Goal: Transaction & Acquisition: Register for event/course

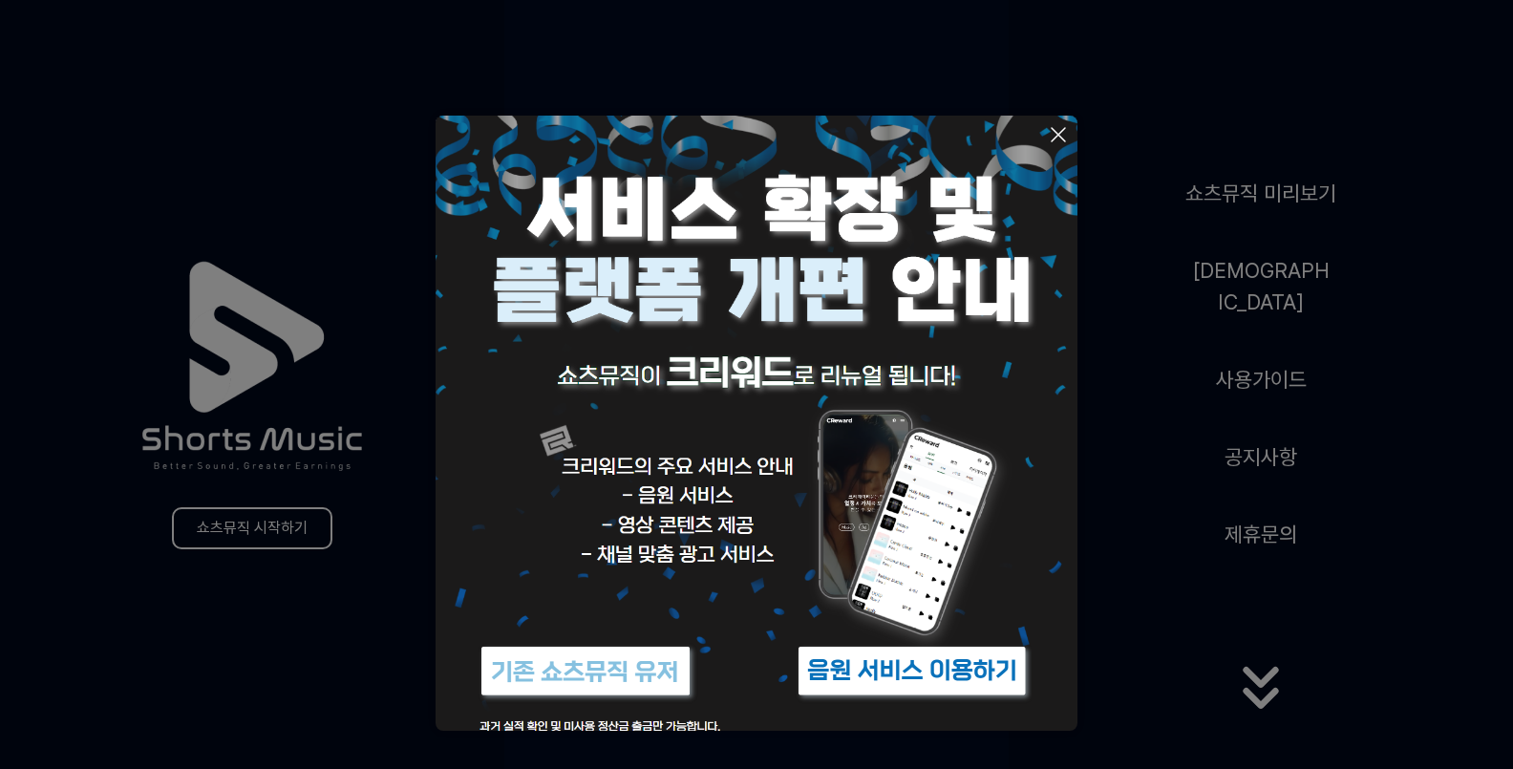
click at [1064, 120] on img at bounding box center [757, 437] width 642 height 642
click at [1055, 123] on icon at bounding box center [1058, 134] width 23 height 23
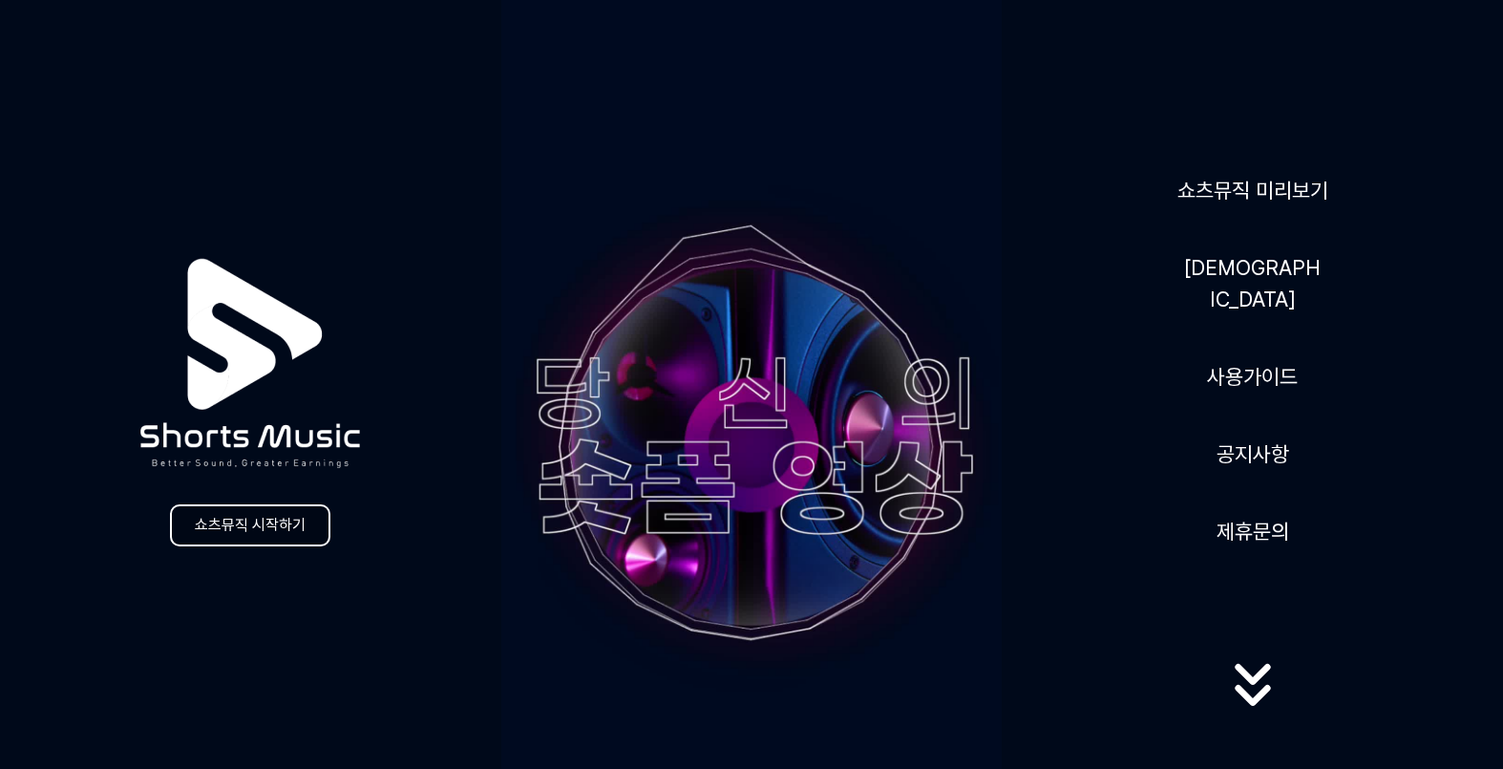
click at [293, 530] on link "쇼츠뮤직 시작하기" at bounding box center [250, 525] width 160 height 42
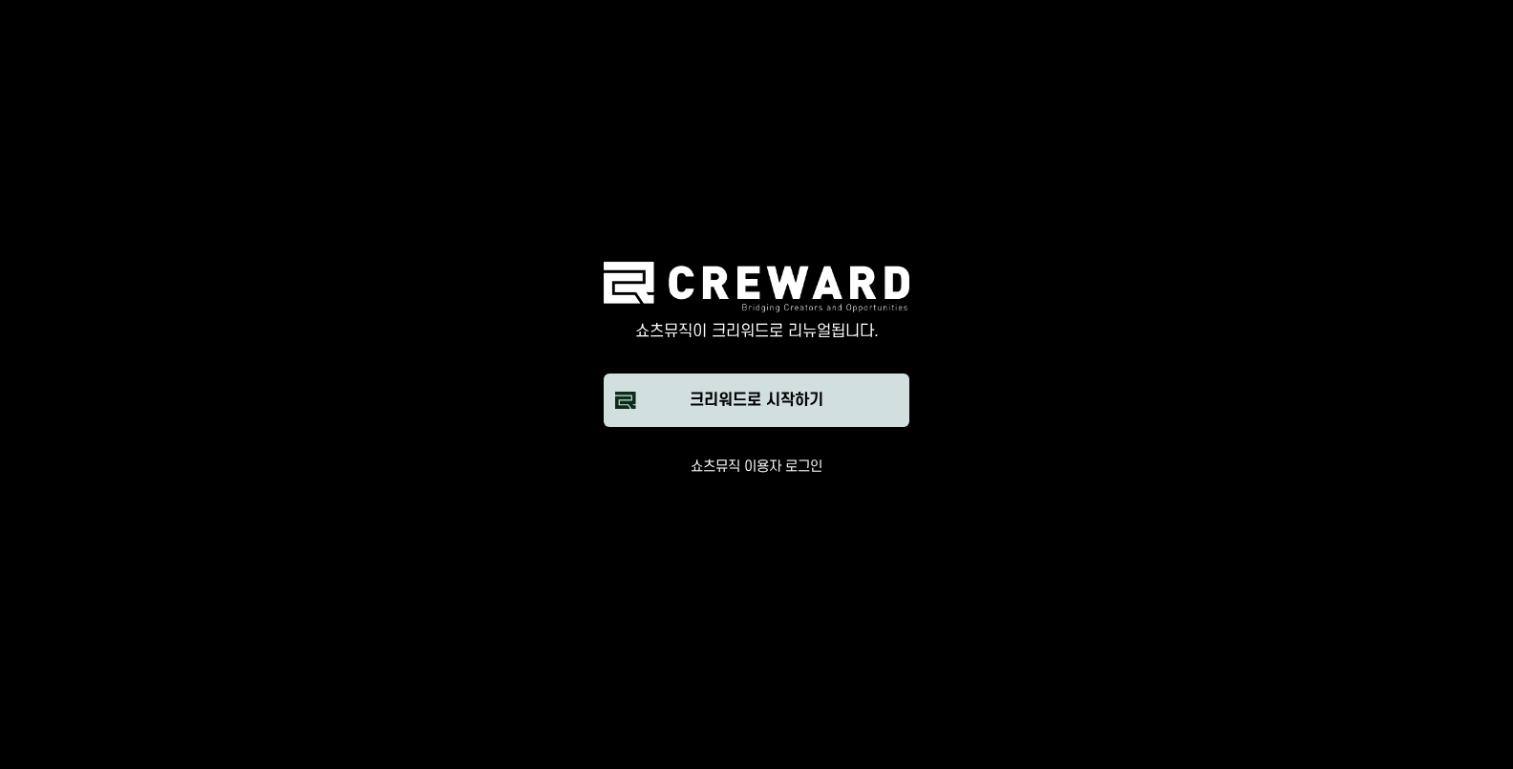
click at [758, 392] on div "크리워드로 시작하기" at bounding box center [757, 400] width 134 height 23
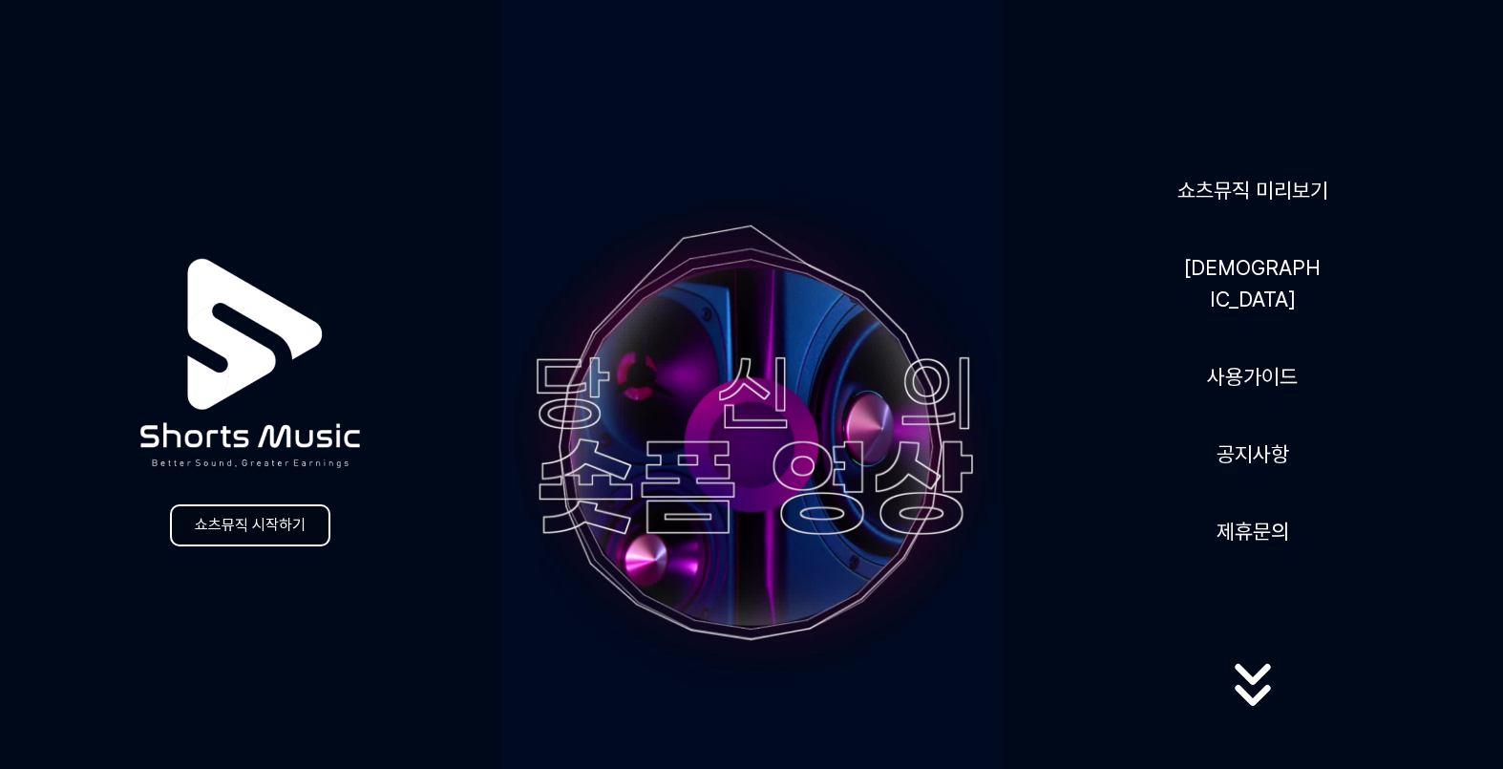
click at [278, 522] on link "쇼츠뮤직 시작하기" at bounding box center [250, 525] width 160 height 42
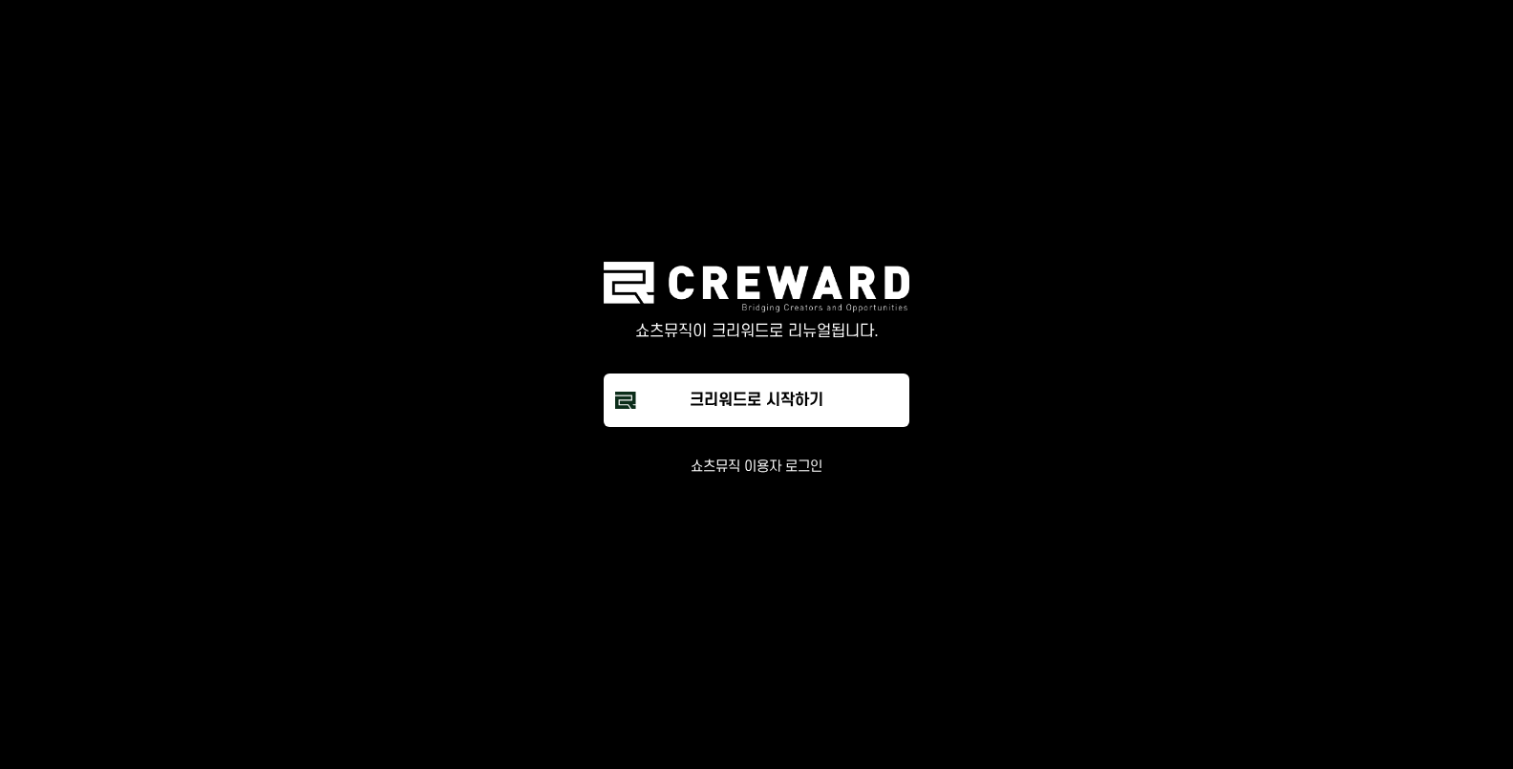
click at [776, 470] on button "쇼츠뮤직 이용자 로그인" at bounding box center [757, 467] width 132 height 19
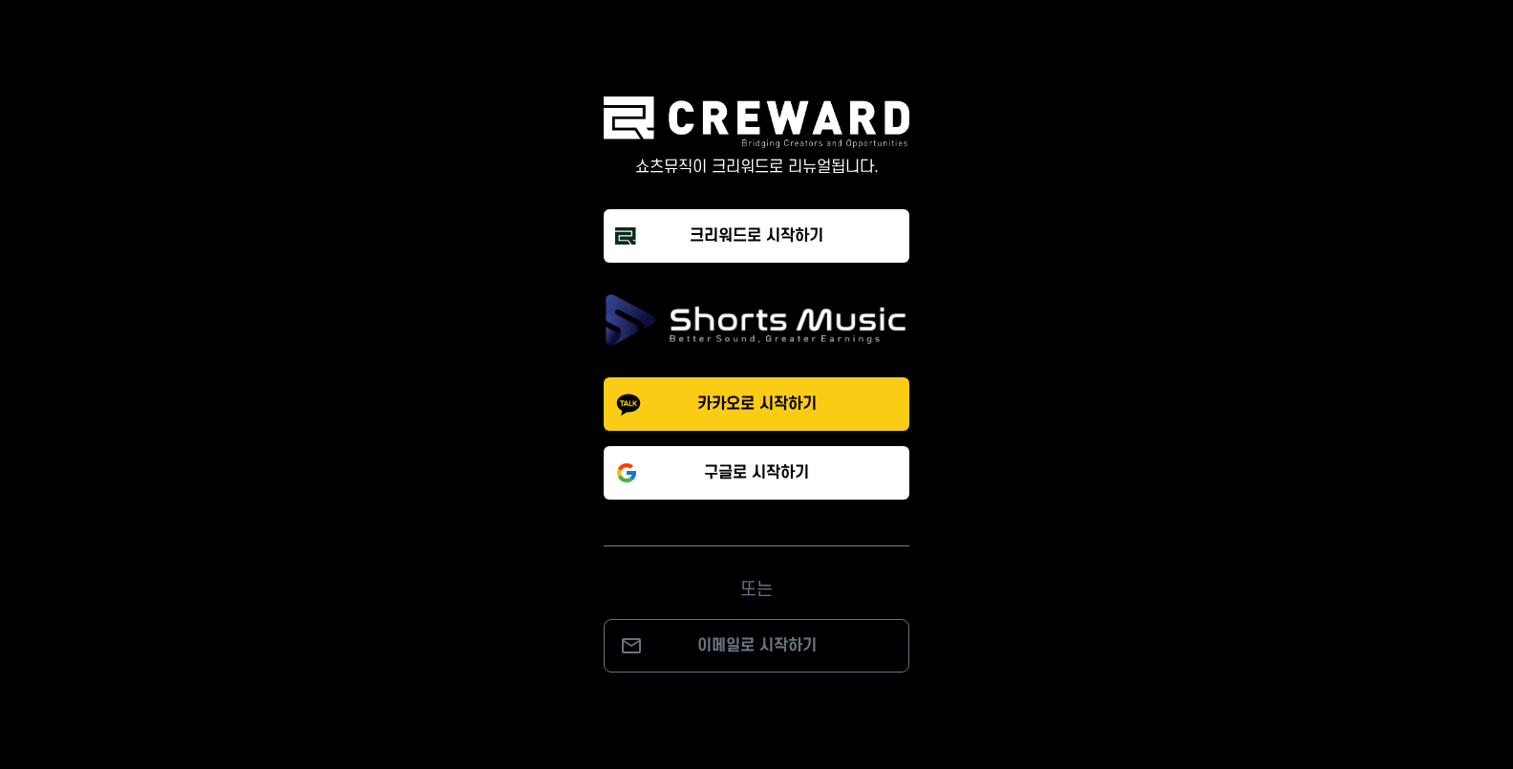
drag, startPoint x: 746, startPoint y: 395, endPoint x: 745, endPoint y: 407, distance: 11.5
click at [745, 403] on p "카카오로 시작하기" at bounding box center [756, 404] width 119 height 23
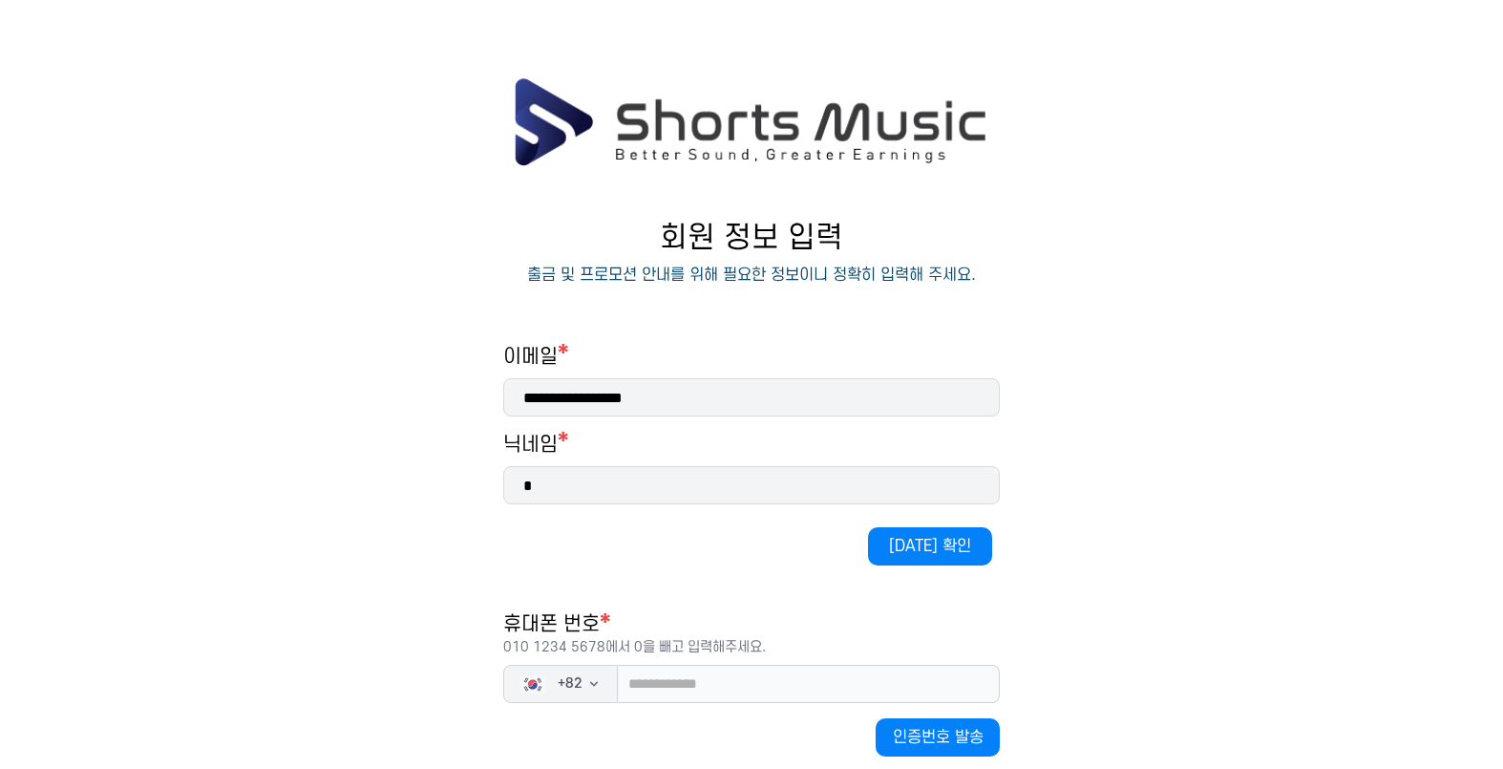
click at [714, 404] on input "**********" at bounding box center [751, 397] width 497 height 38
type input "*"
type input "**********"
type input "*"
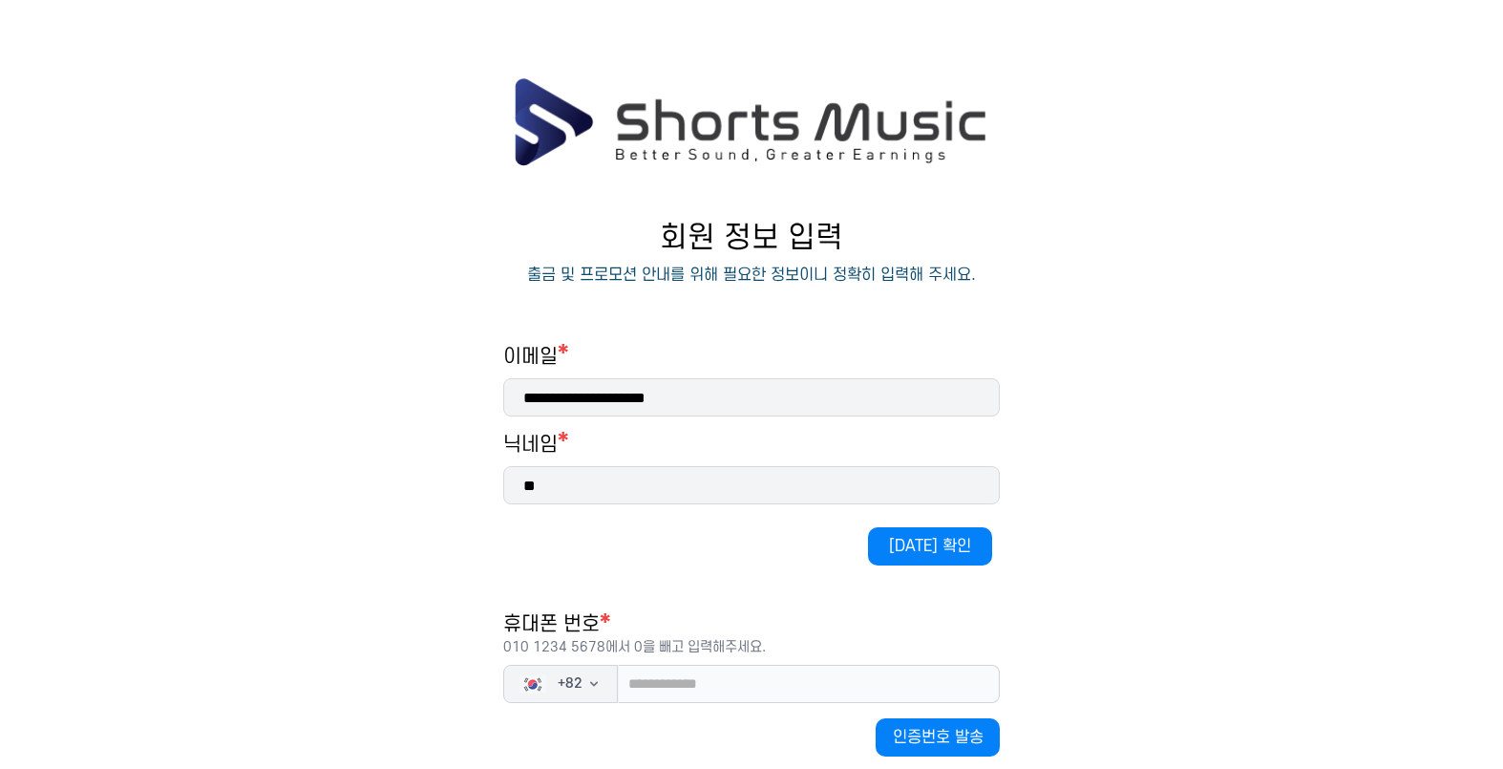
type input "*"
type input "****"
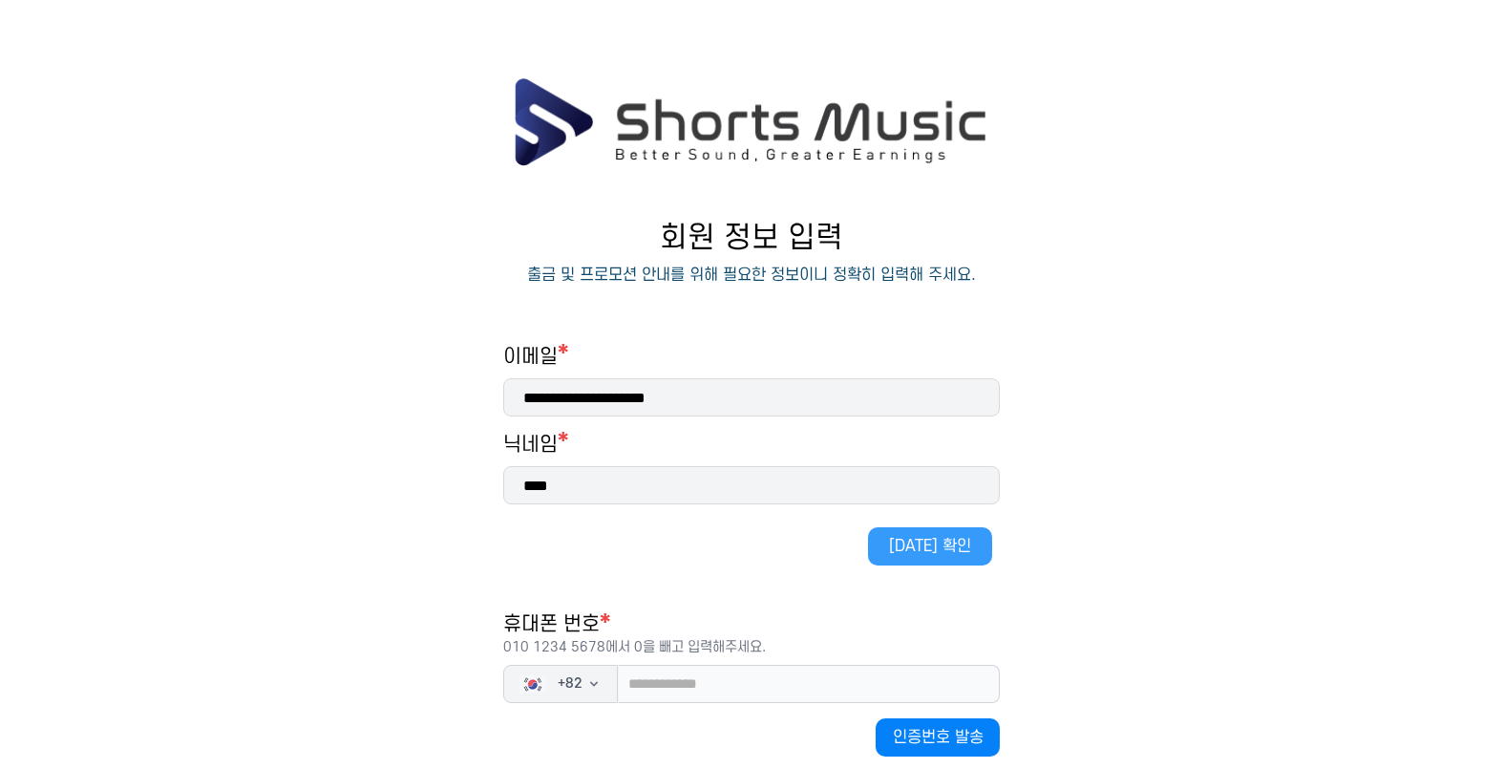
click at [934, 558] on button "[DATE] 확인" at bounding box center [930, 546] width 124 height 38
click at [948, 531] on button "[DATE] 확인" at bounding box center [930, 546] width 124 height 38
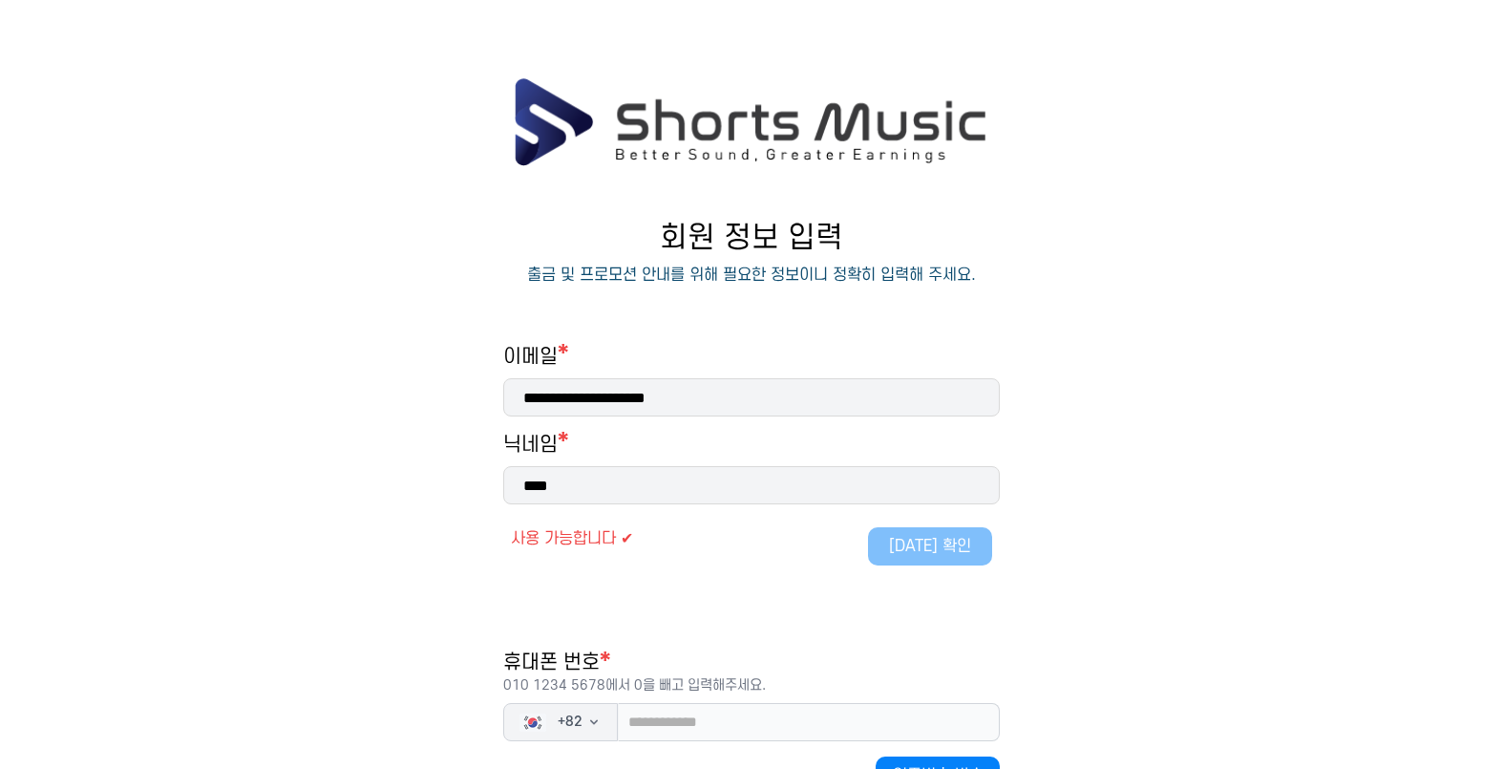
scroll to position [191, 0]
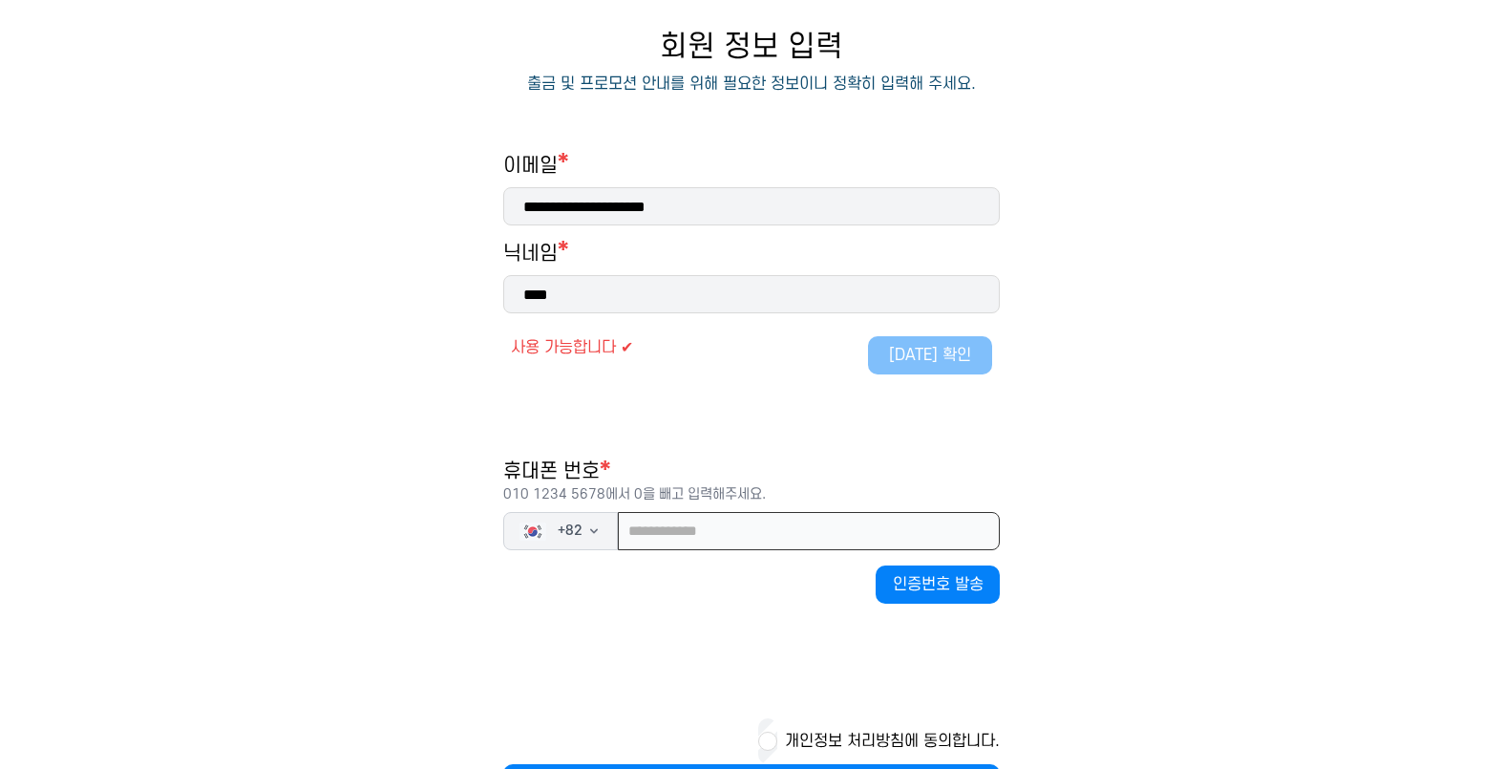
drag, startPoint x: 743, startPoint y: 528, endPoint x: 756, endPoint y: 523, distance: 14.2
click at [753, 523] on input "tel" at bounding box center [809, 531] width 382 height 38
type input "*"
click at [740, 542] on input "tel" at bounding box center [809, 531] width 382 height 38
type input "*"
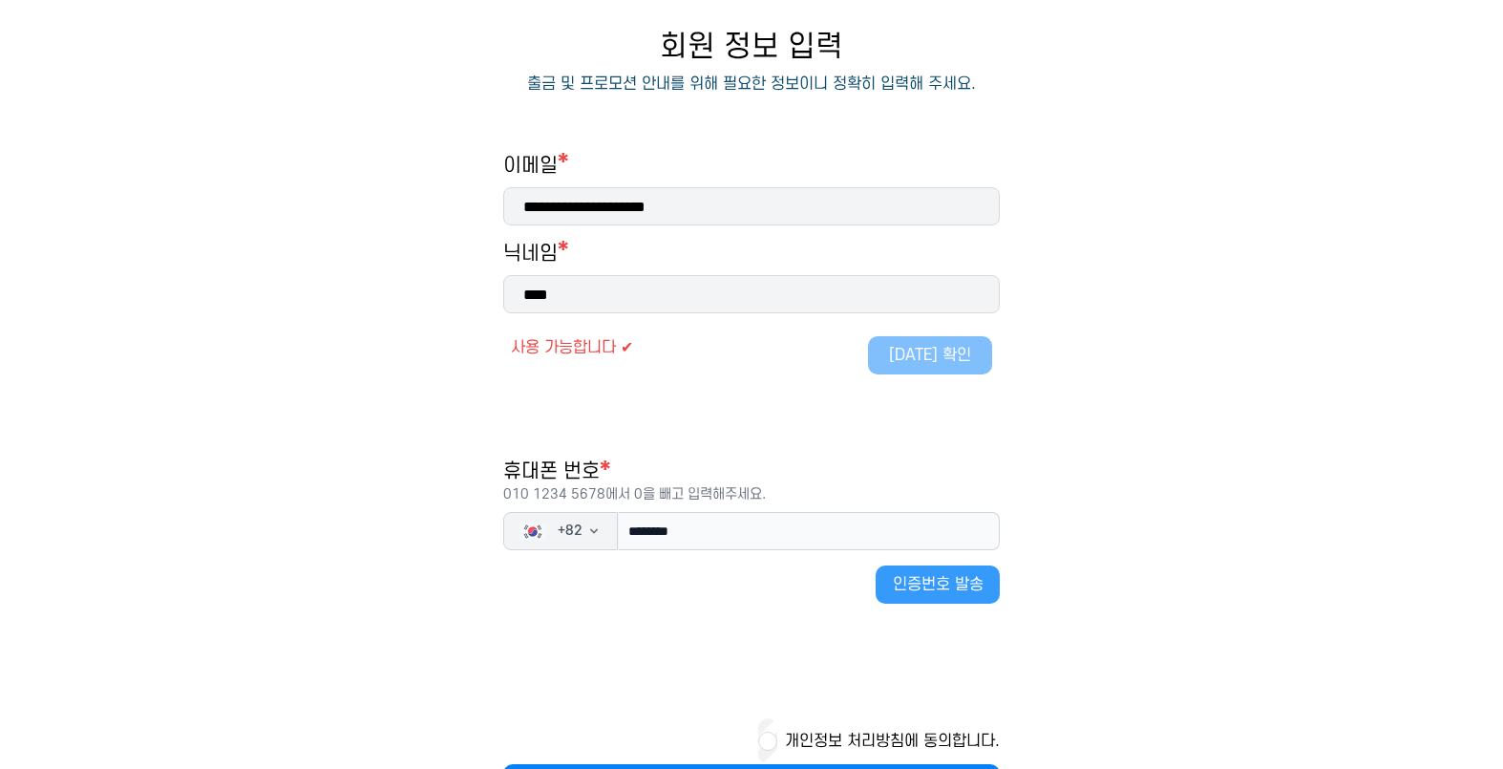
click at [957, 590] on button "인증번호 발송" at bounding box center [938, 584] width 124 height 38
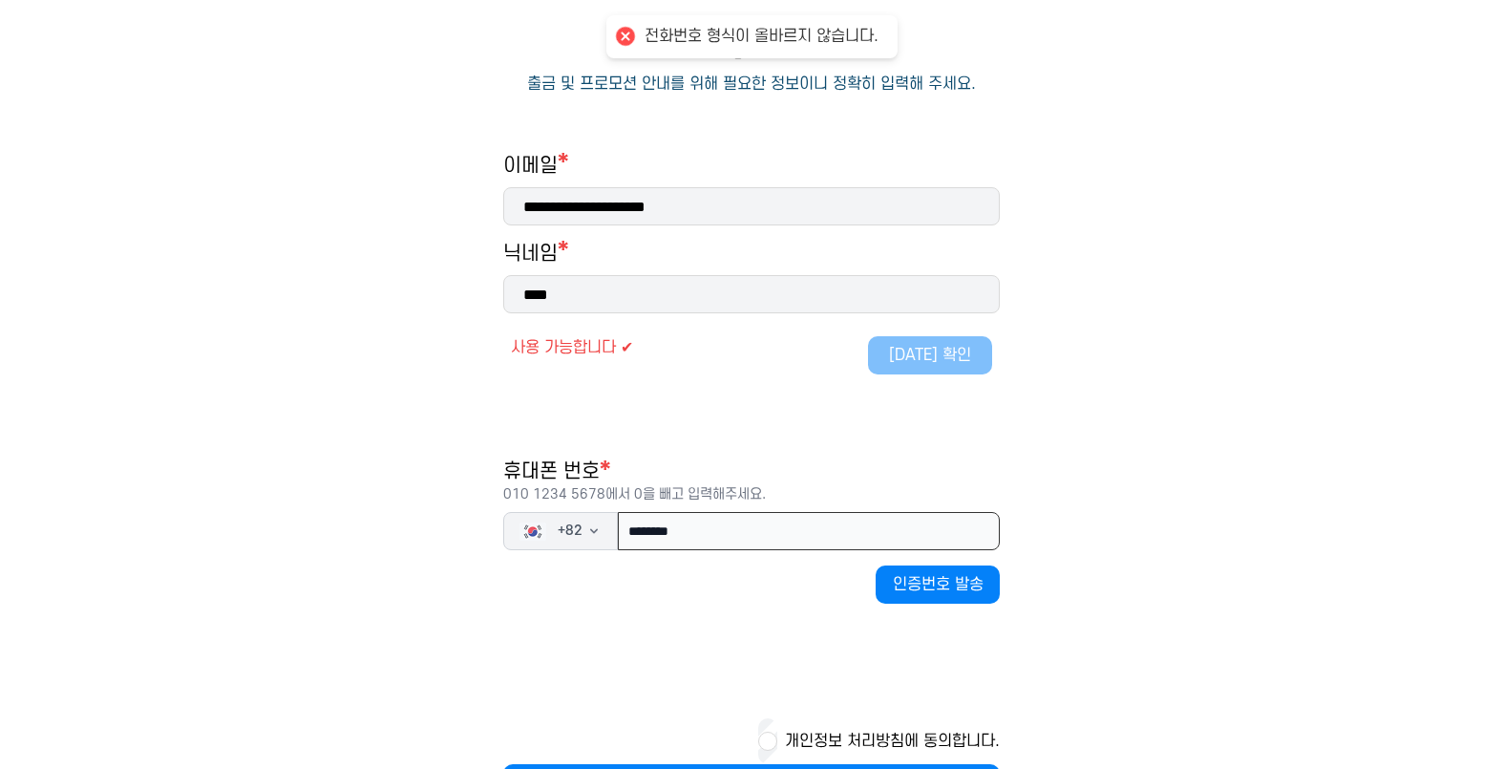
click at [718, 534] on input "********" at bounding box center [809, 531] width 382 height 38
type input "*"
type input "**********"
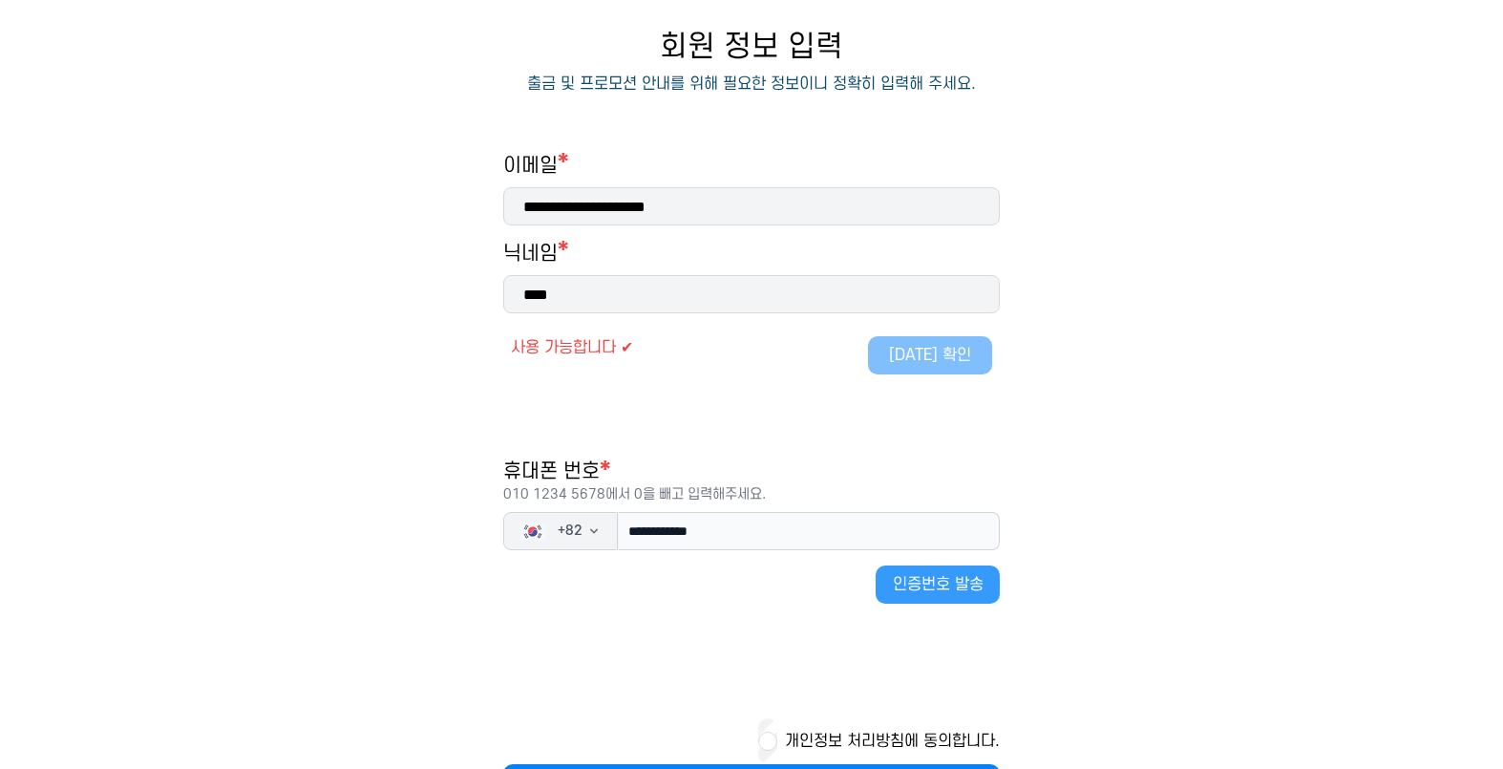
click at [904, 594] on button "인증번호 발송" at bounding box center [938, 584] width 124 height 38
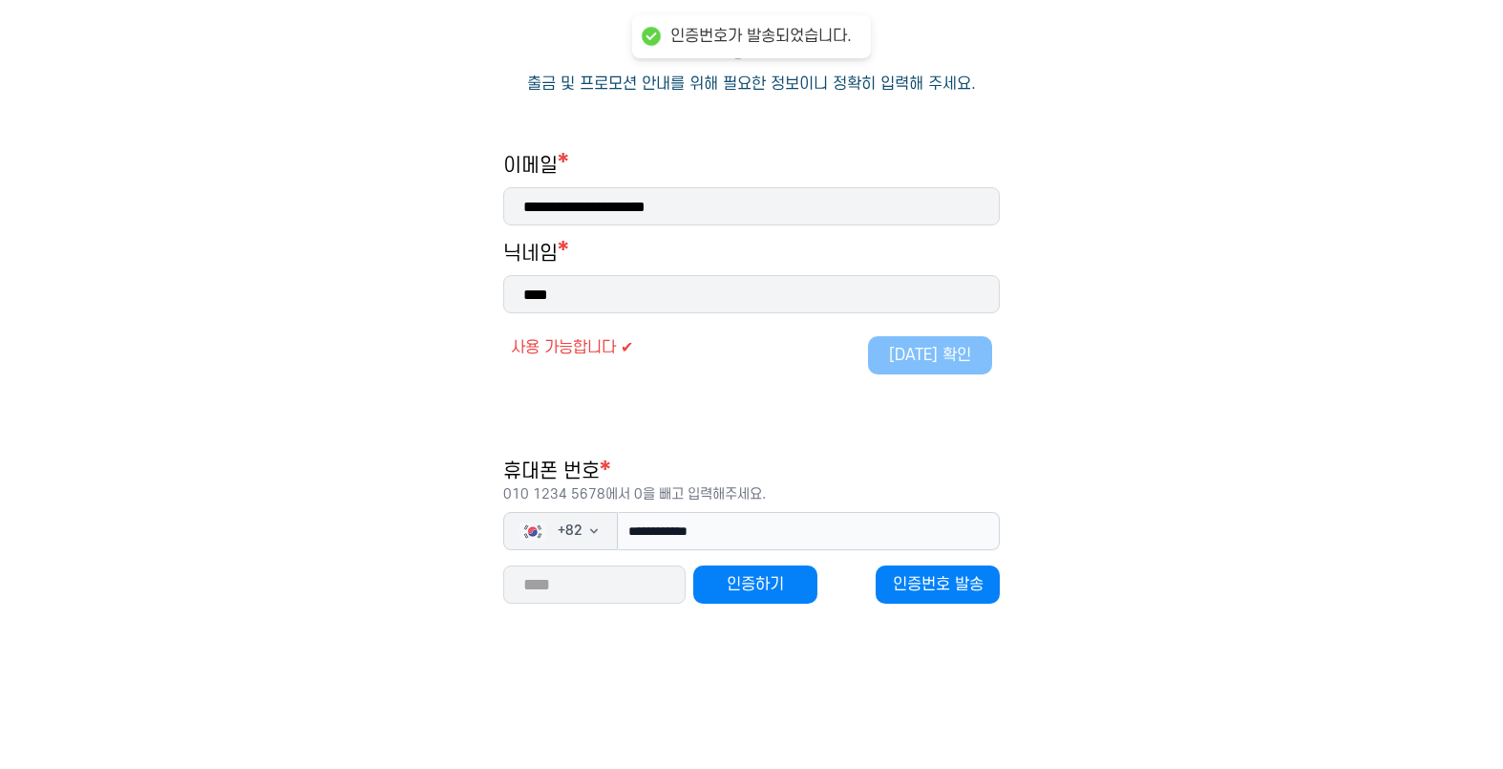
click at [621, 583] on input "number" at bounding box center [594, 584] width 182 height 38
click at [613, 582] on input "number" at bounding box center [594, 584] width 182 height 38
type input "*****"
click at [756, 587] on button "인증하기" at bounding box center [755, 584] width 124 height 38
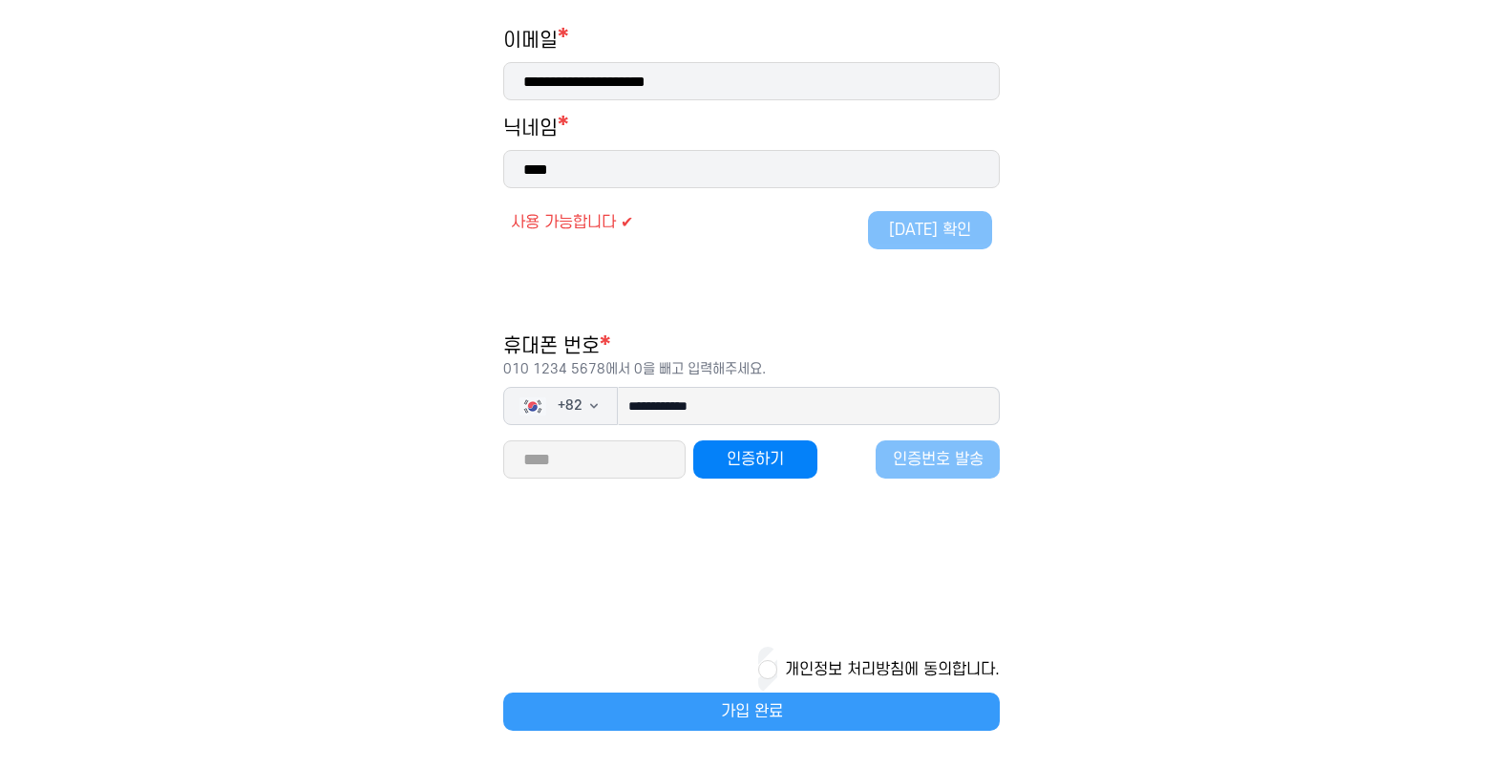
click at [755, 725] on button "가입 완료" at bounding box center [751, 712] width 497 height 38
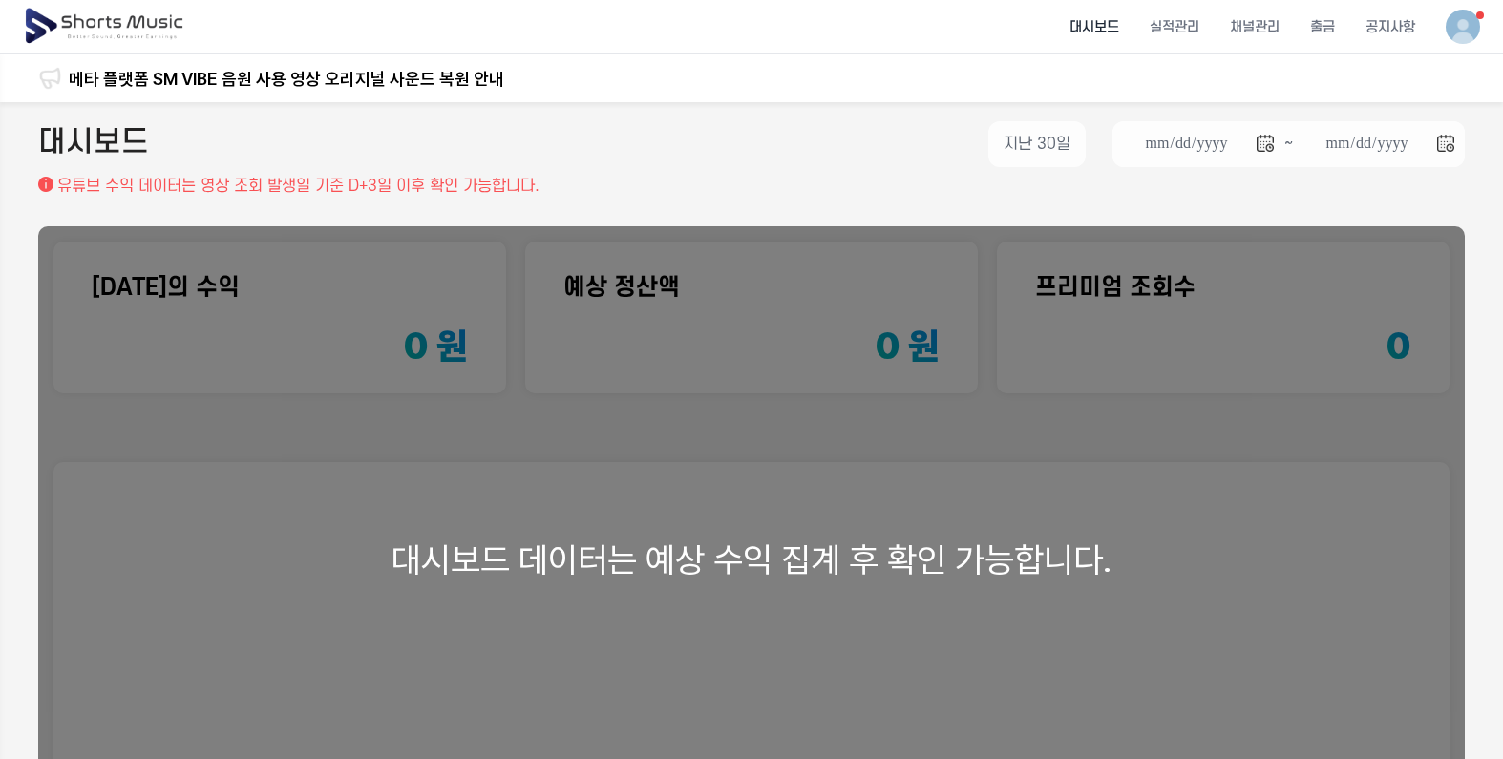
click at [1074, 363] on div "대시보드 데이터는 예상 수익 집계 후 확인 가능합니다." at bounding box center [751, 559] width 1427 height 667
click at [117, 17] on img at bounding box center [105, 26] width 165 height 53
click at [1120, 32] on li "대시보드" at bounding box center [1095, 27] width 80 height 51
click at [1278, 34] on li "채널관리" at bounding box center [1255, 27] width 80 height 51
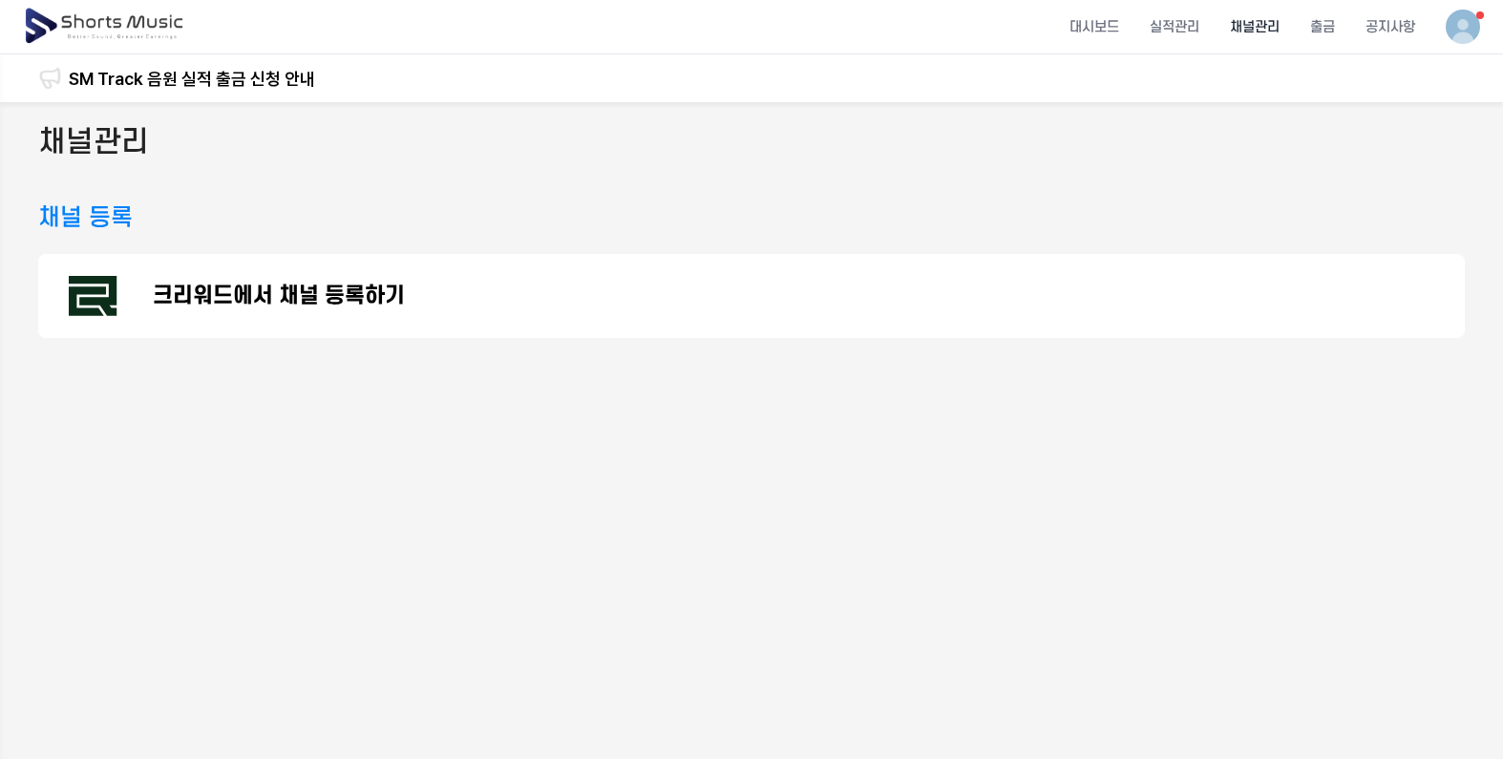
click at [1278, 34] on li "채널관리" at bounding box center [1255, 27] width 80 height 51
click at [257, 303] on p "크리워드에서 채널 등록하기" at bounding box center [279, 296] width 252 height 23
click at [1254, 13] on li "채널관리" at bounding box center [1255, 27] width 80 height 51
click at [1258, 23] on li "채널관리" at bounding box center [1255, 27] width 80 height 51
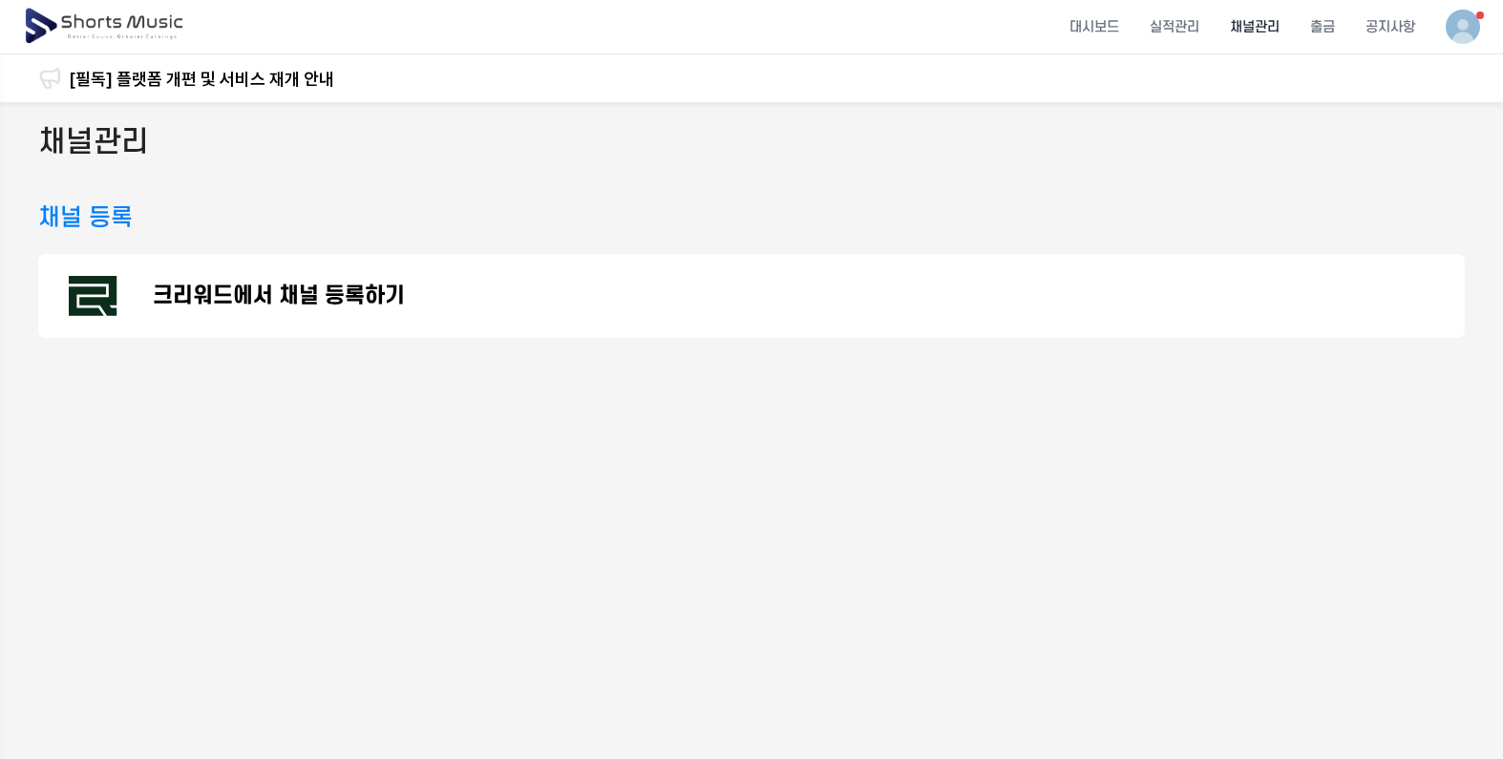
click at [1258, 23] on li "채널관리" at bounding box center [1255, 27] width 80 height 51
click at [1173, 20] on li "실적관리" at bounding box center [1175, 27] width 80 height 51
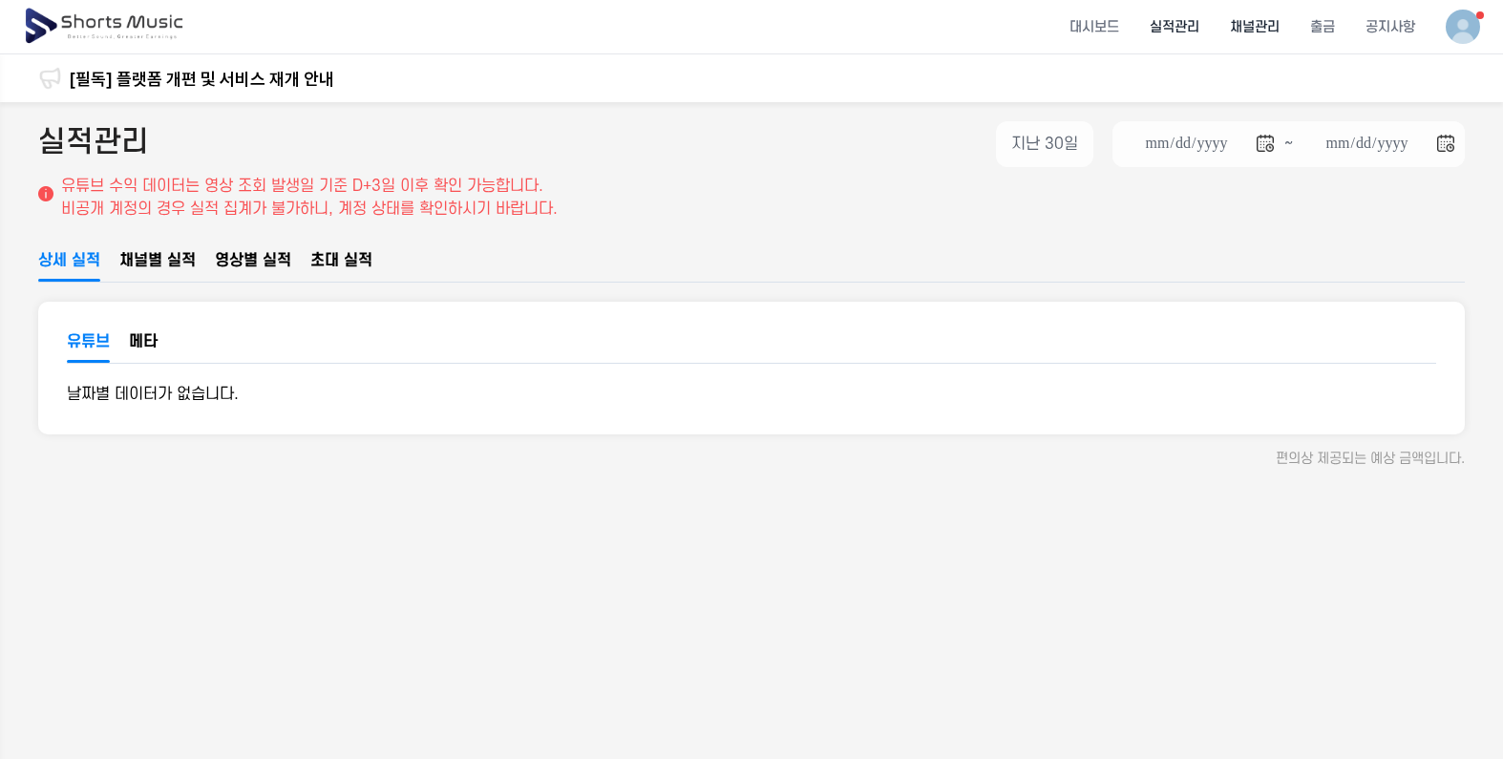
click at [1247, 11] on li "채널관리" at bounding box center [1255, 27] width 80 height 51
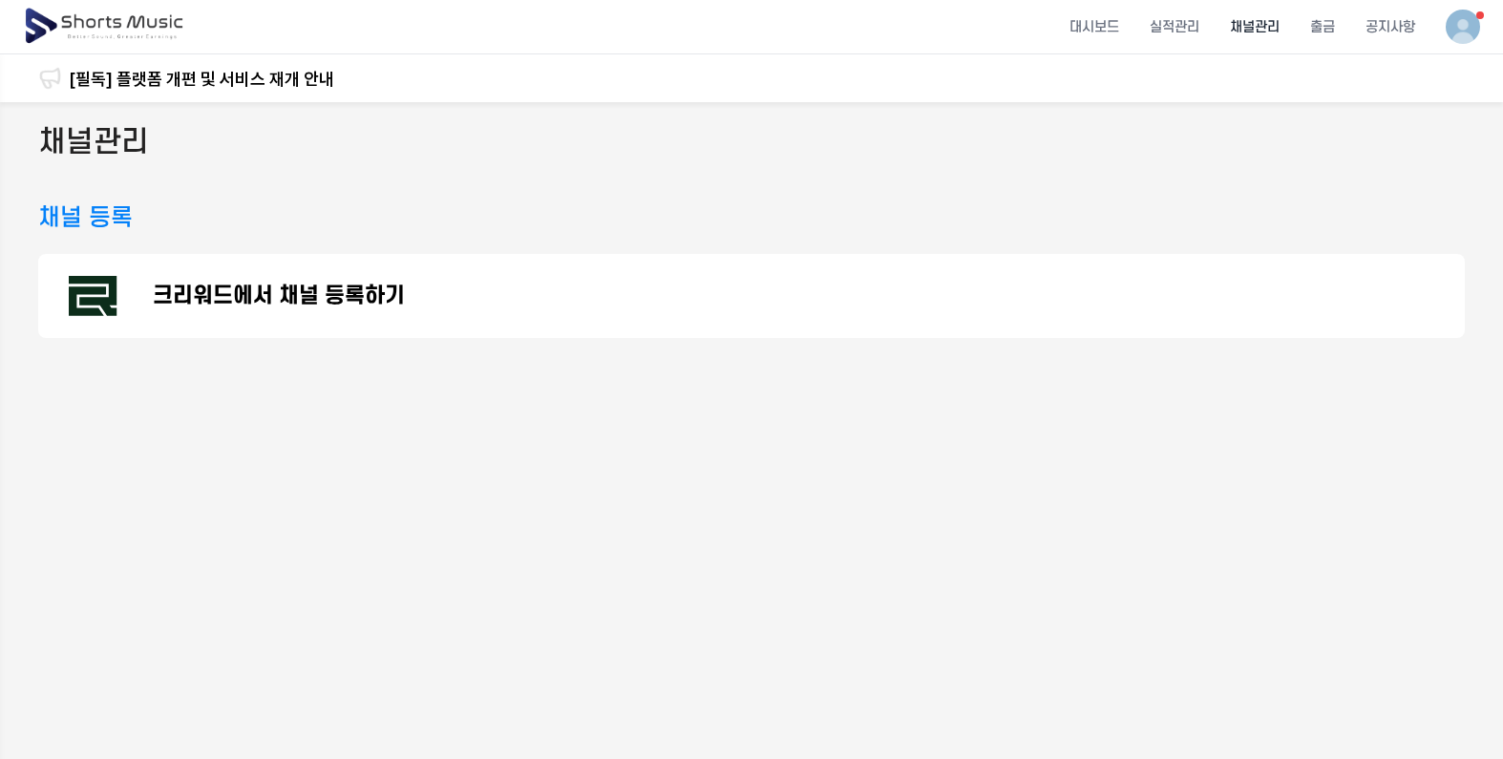
click at [88, 224] on h3 "채널 등록" at bounding box center [85, 218] width 95 height 34
click at [184, 297] on p "크리워드에서 채널 등록하기" at bounding box center [279, 296] width 252 height 23
click at [275, 312] on div "크리워드에서 채널 등록하기" at bounding box center [751, 296] width 1427 height 84
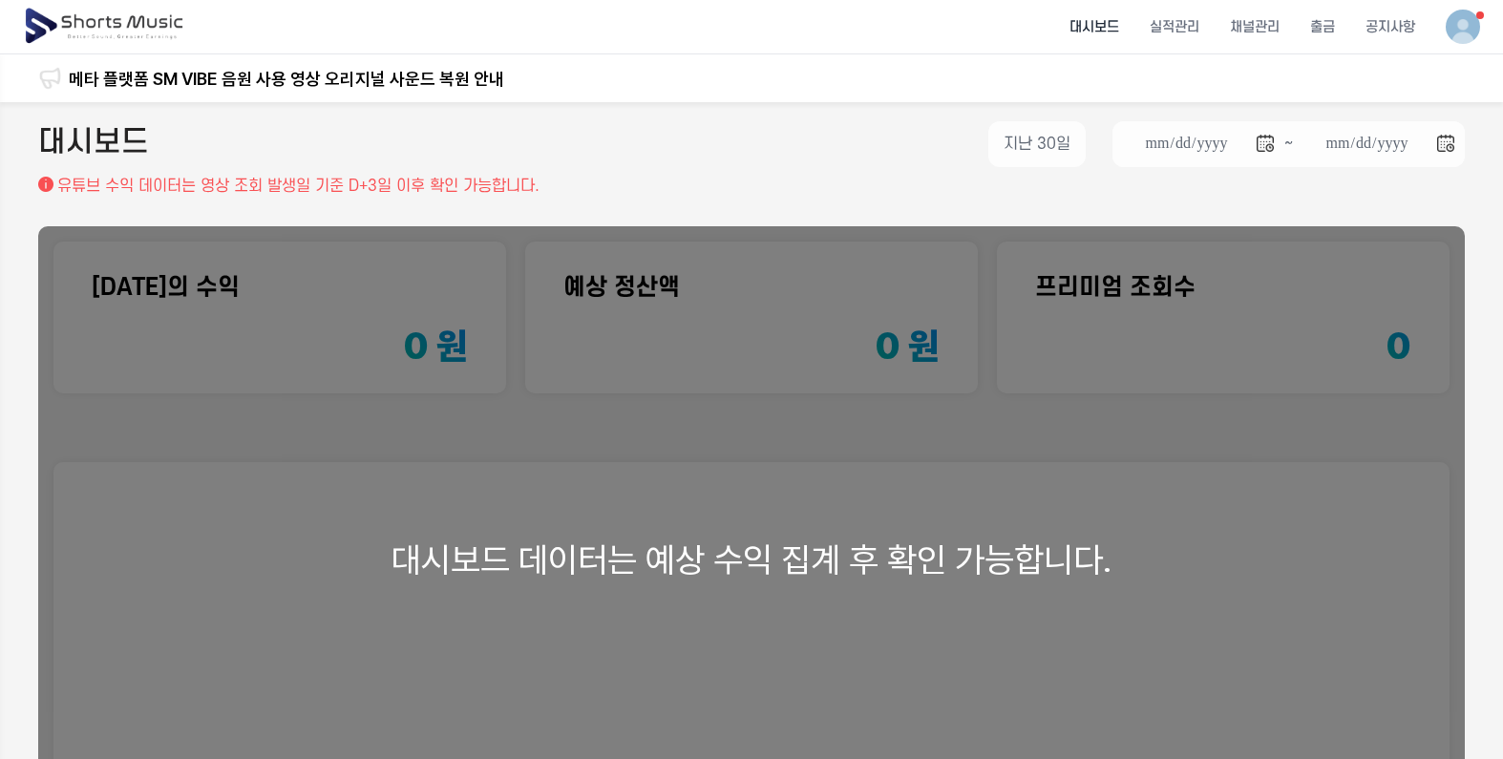
drag, startPoint x: 585, startPoint y: 338, endPoint x: 595, endPoint y: 330, distance: 13.0
click at [1238, 21] on li "채널관리" at bounding box center [1255, 27] width 80 height 51
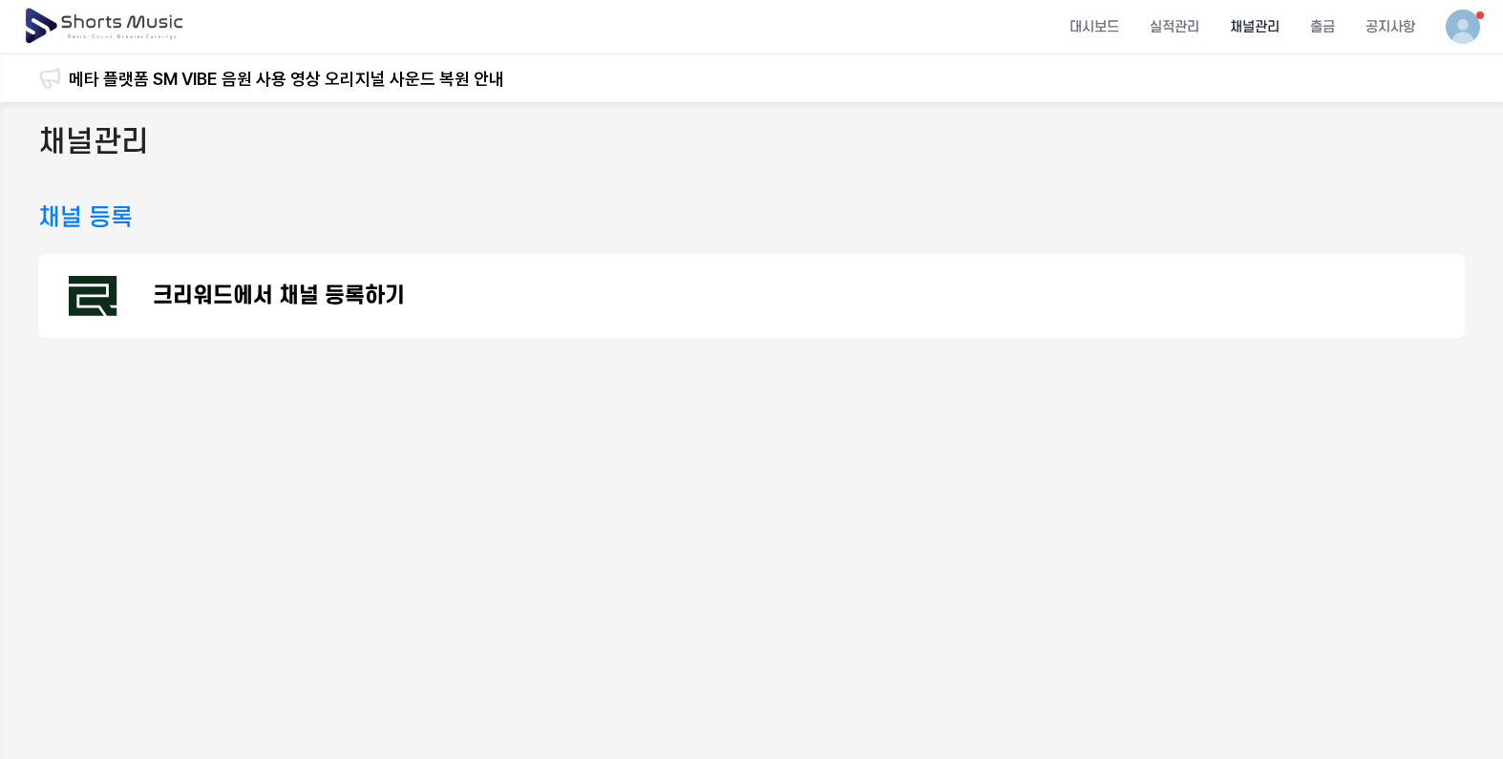
click at [125, 212] on h3 "채널 등록" at bounding box center [85, 218] width 95 height 34
click at [105, 124] on h2 "채널관리" at bounding box center [93, 142] width 111 height 43
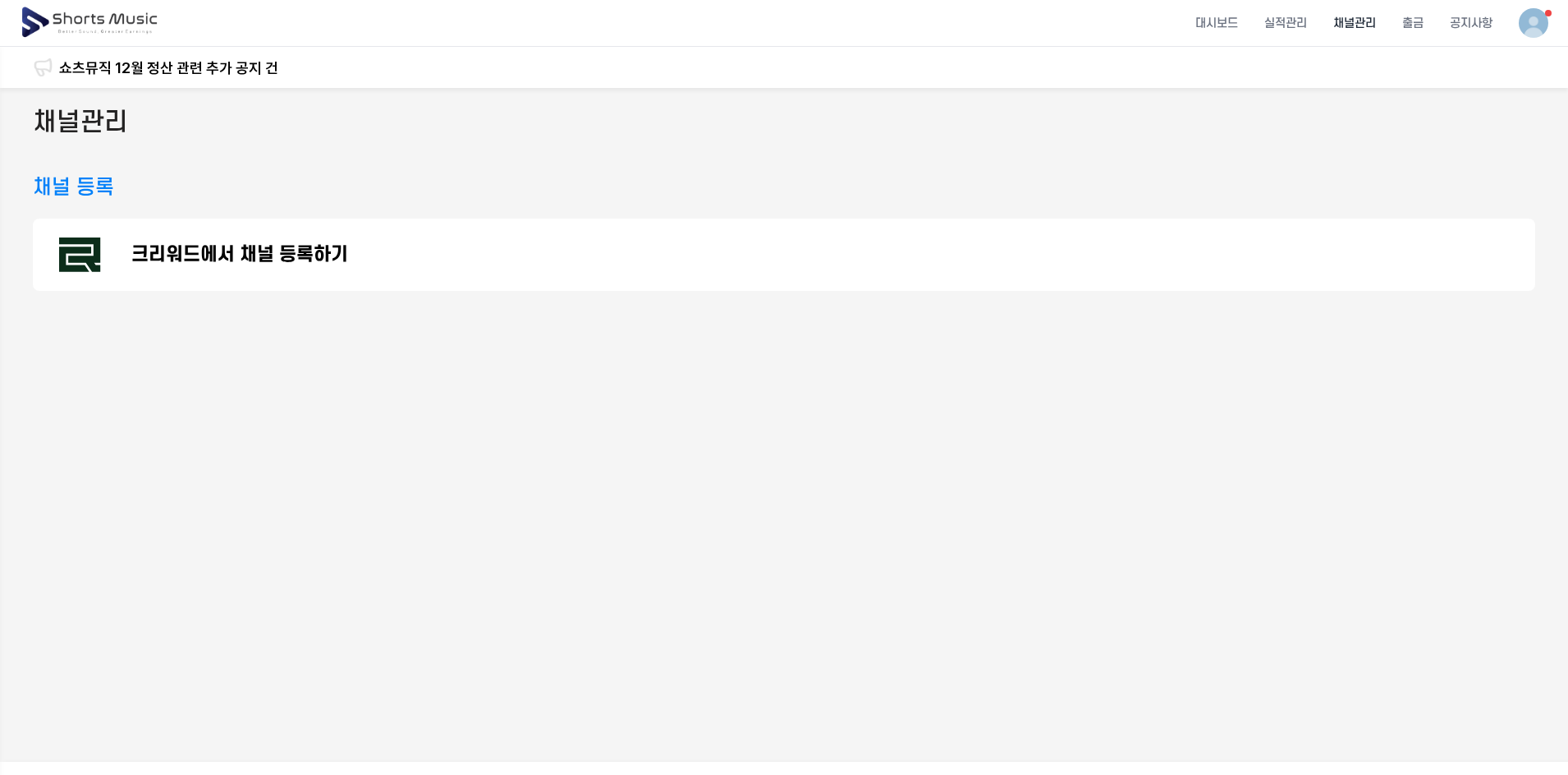
click at [321, 265] on p "크리워드에서 채널 등록하기" at bounding box center [240, 255] width 217 height 20
